Goal: Ask a question

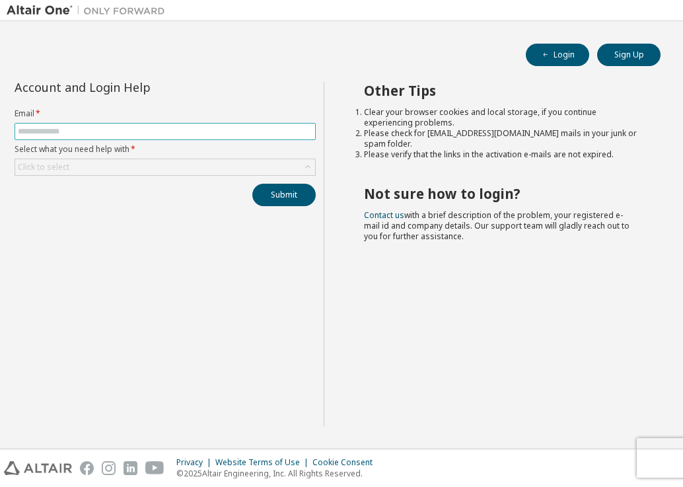
click at [69, 128] on input "text" at bounding box center [165, 131] width 295 height 11
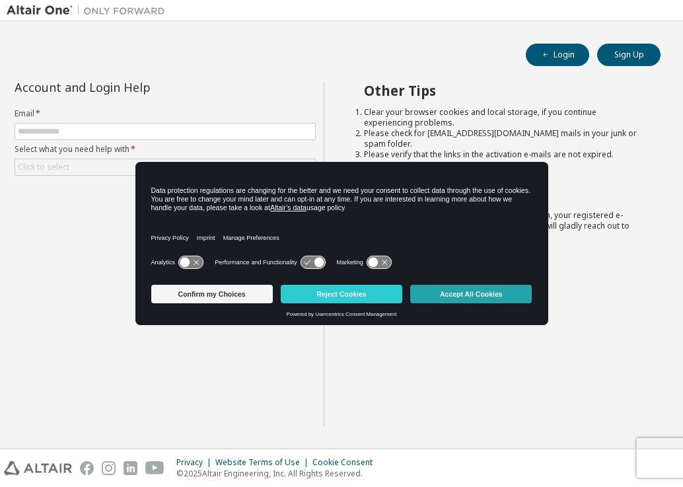
click at [516, 292] on button "Accept All Cookies" at bounding box center [471, 294] width 122 height 18
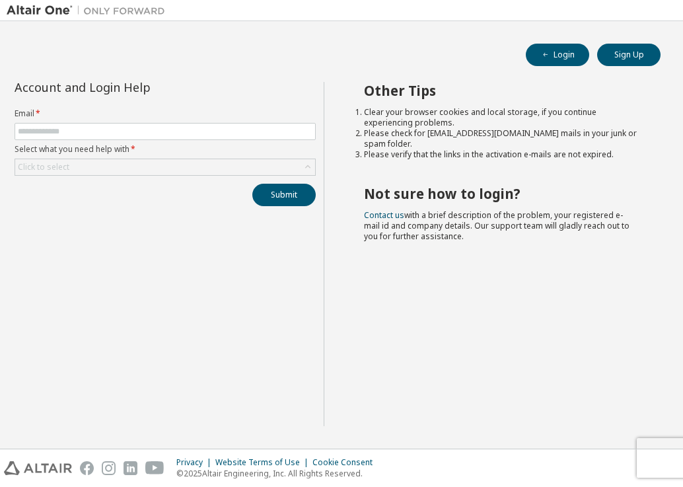
click at [119, 119] on form "Email * Select what you need help with * Click to select" at bounding box center [165, 141] width 301 height 67
click at [116, 130] on input "text" at bounding box center [165, 131] width 295 height 11
click at [115, 147] on label "Select what you need help with *" at bounding box center [165, 149] width 301 height 11
click at [126, 125] on span at bounding box center [165, 131] width 301 height 17
click at [113, 129] on input "text" at bounding box center [165, 131] width 295 height 11
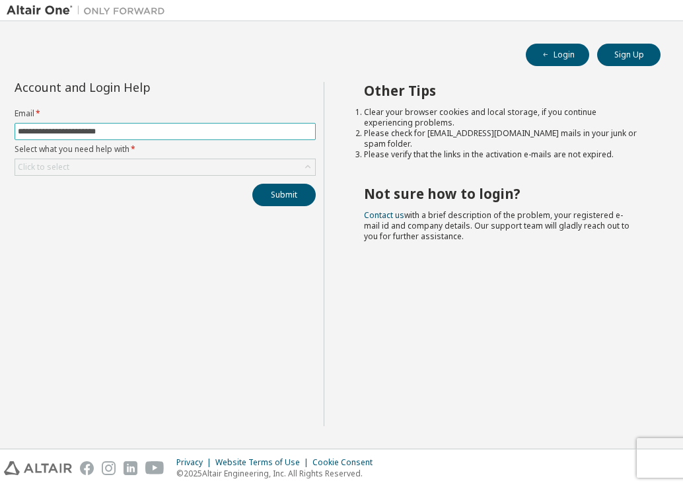
type input "**********"
click at [100, 154] on label "Select what you need help with *" at bounding box center [165, 149] width 301 height 11
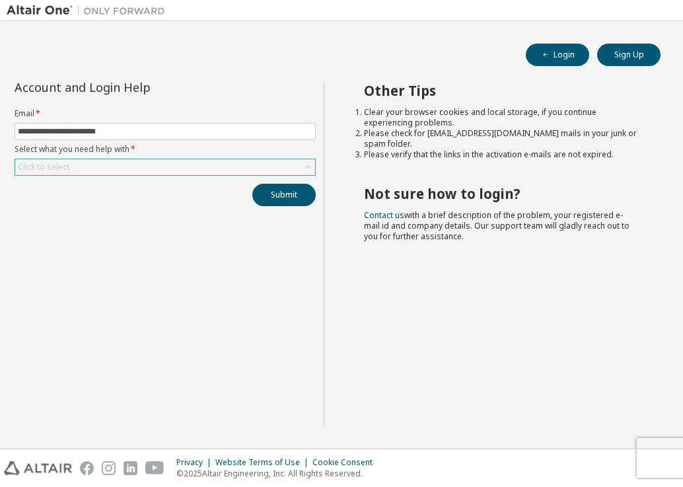
click at [74, 174] on div "Click to select" at bounding box center [165, 167] width 300 height 16
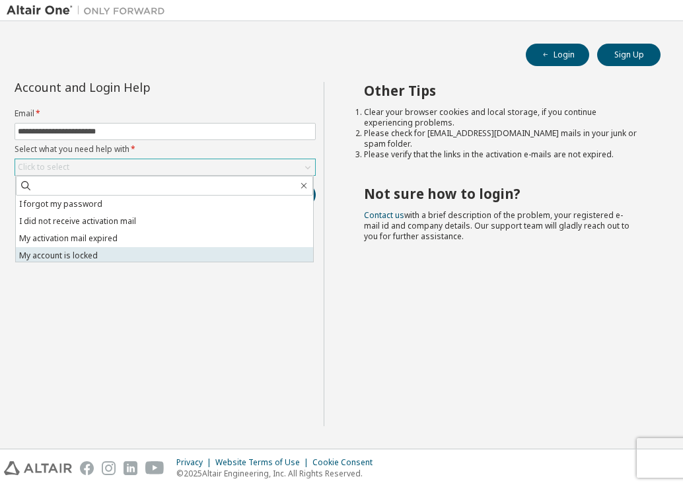
click at [96, 254] on li "My account is locked" at bounding box center [164, 255] width 297 height 17
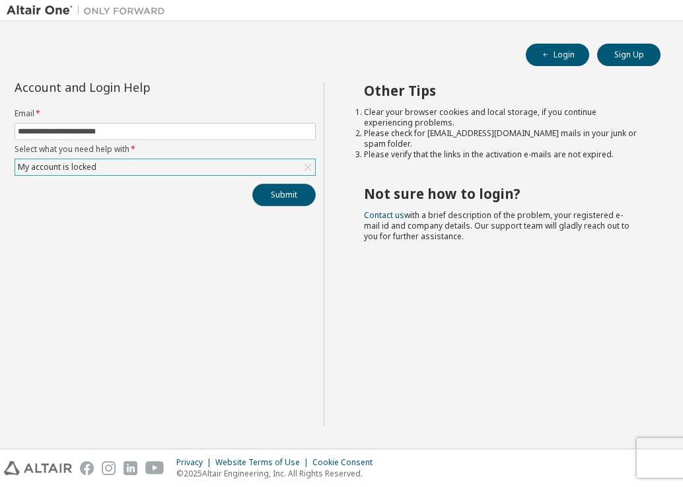
click at [284, 192] on button "Submit" at bounding box center [283, 195] width 63 height 22
click at [131, 163] on div "My account is locked" at bounding box center [165, 167] width 300 height 16
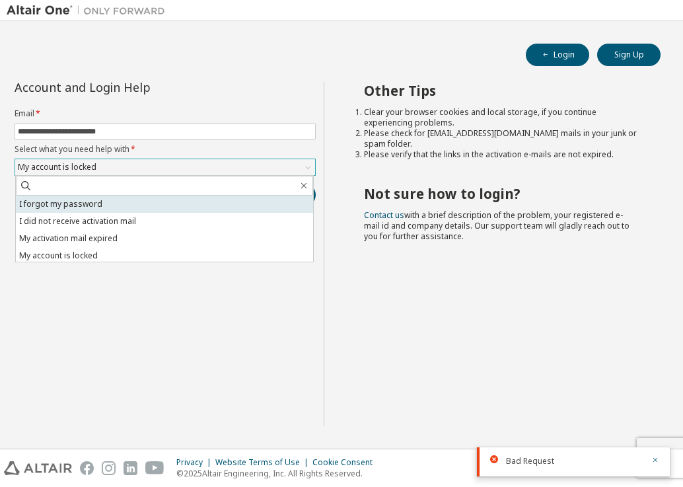
click at [126, 204] on li "I forgot my password" at bounding box center [164, 204] width 297 height 17
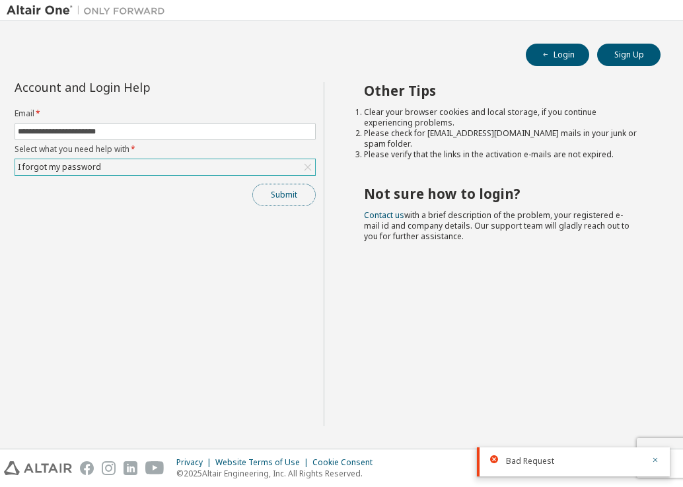
click at [290, 196] on button "Submit" at bounding box center [283, 195] width 63 height 22
